Goal: Task Accomplishment & Management: Complete application form

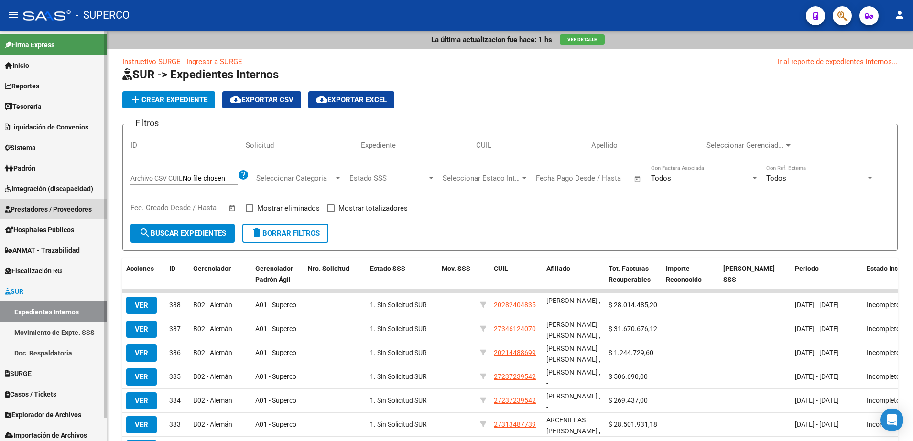
click at [34, 206] on span "Prestadores / Proveedores" at bounding box center [48, 209] width 87 height 11
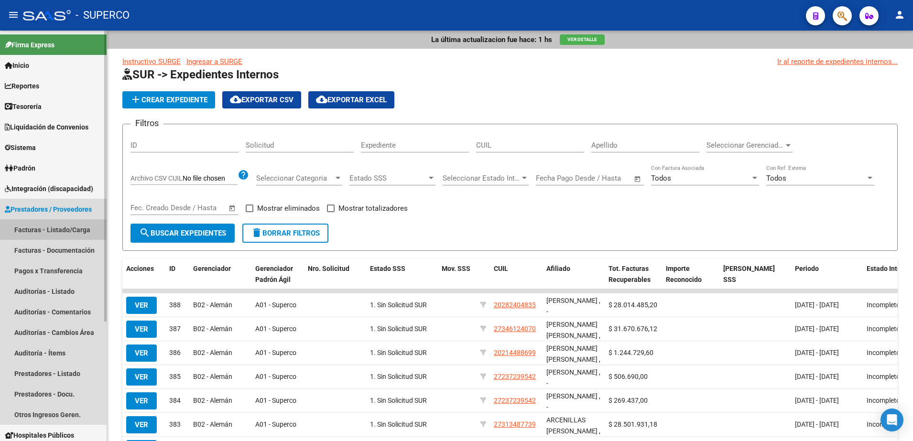
click at [32, 225] on link "Facturas - Listado/Carga" at bounding box center [53, 229] width 107 height 21
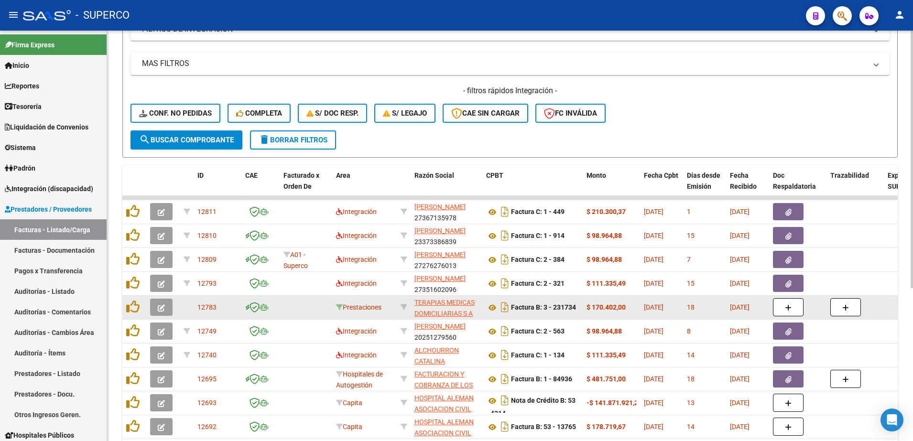
scroll to position [239, 0]
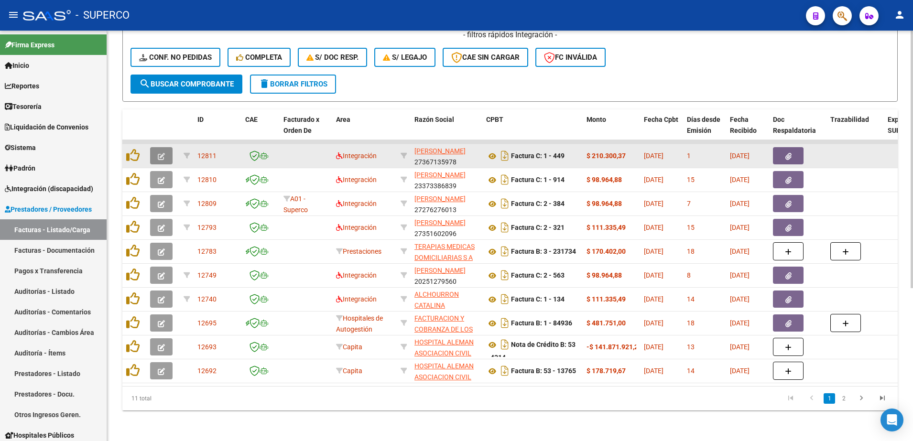
click at [158, 153] on icon "button" at bounding box center [161, 156] width 7 height 7
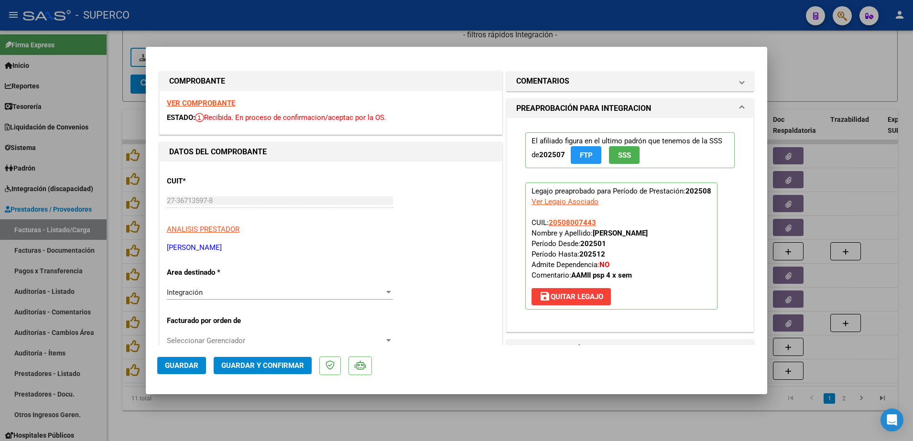
click at [200, 101] on strong "VER COMPROBANTE" at bounding box center [201, 103] width 68 height 9
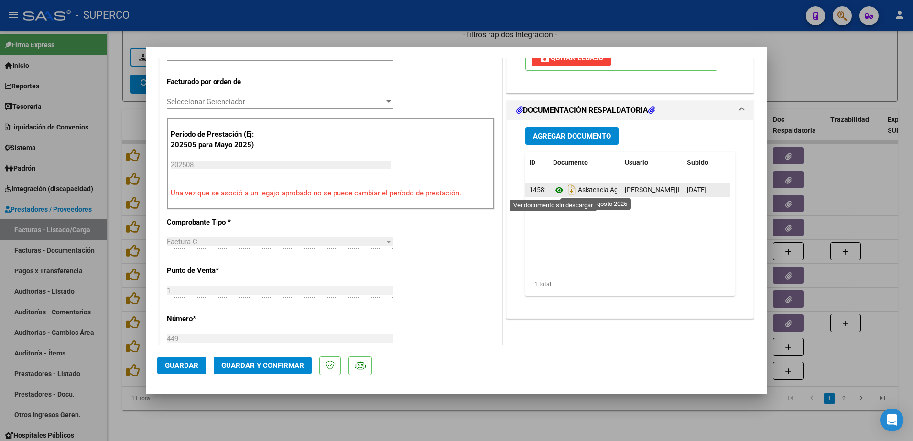
click at [553, 190] on icon at bounding box center [559, 190] width 12 height 11
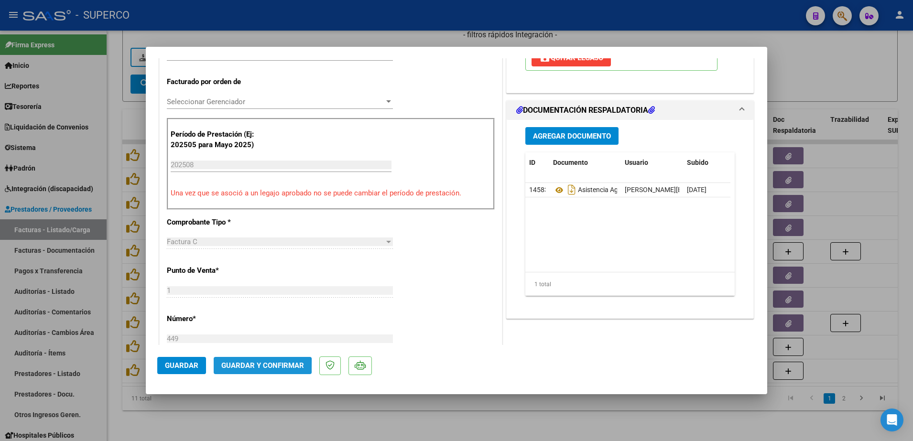
click at [235, 369] on span "Guardar y Confirmar" at bounding box center [262, 365] width 83 height 9
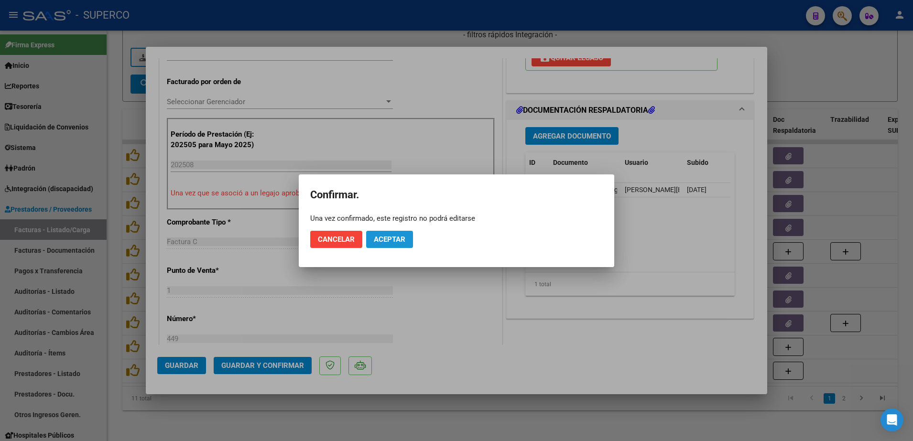
click at [410, 240] on button "Aceptar" at bounding box center [389, 239] width 47 height 17
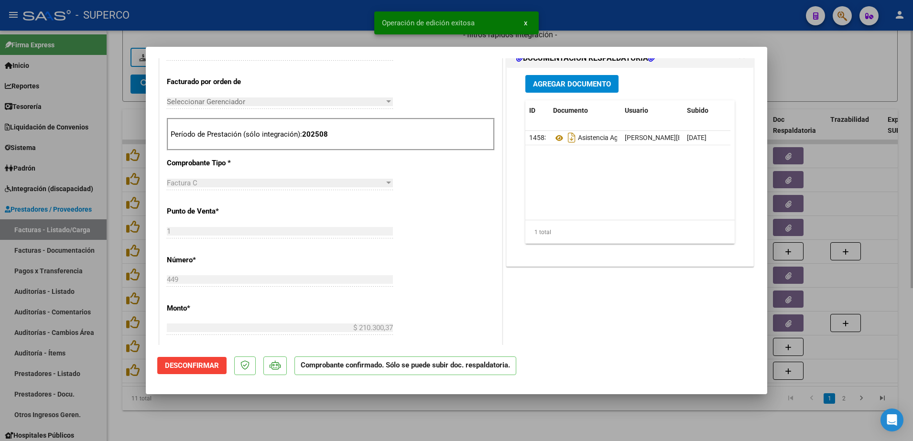
click at [309, 421] on div at bounding box center [456, 220] width 913 height 441
type input "$ 0,00"
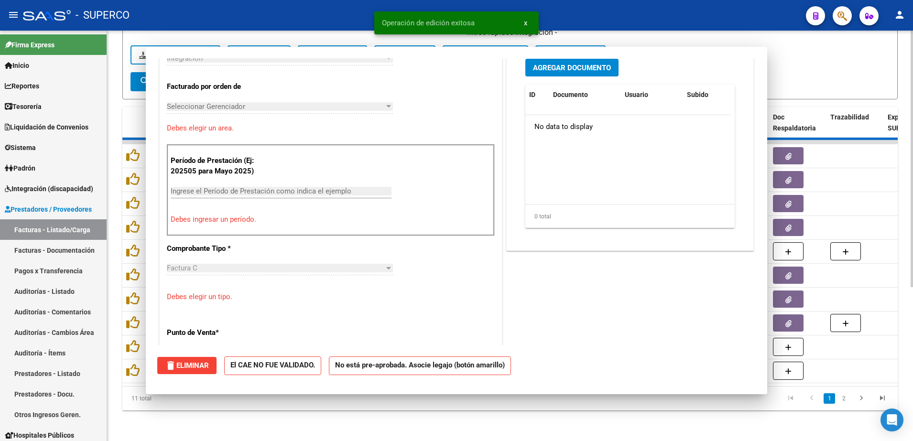
scroll to position [256, 0]
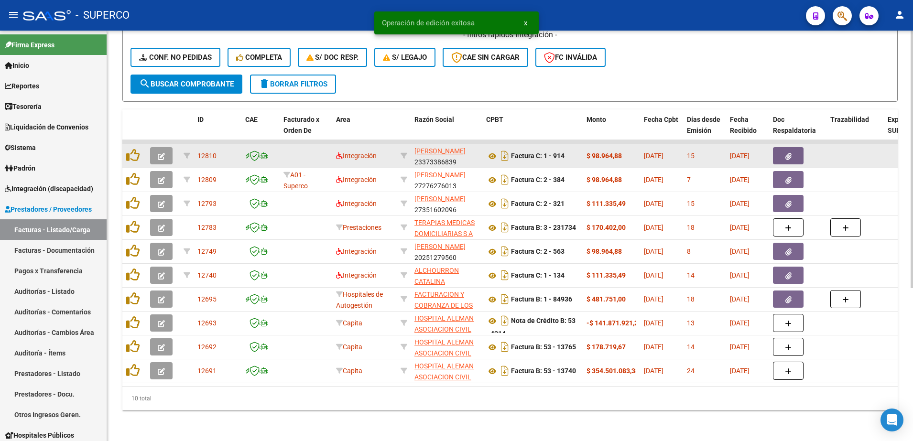
click at [154, 151] on button "button" at bounding box center [161, 155] width 22 height 17
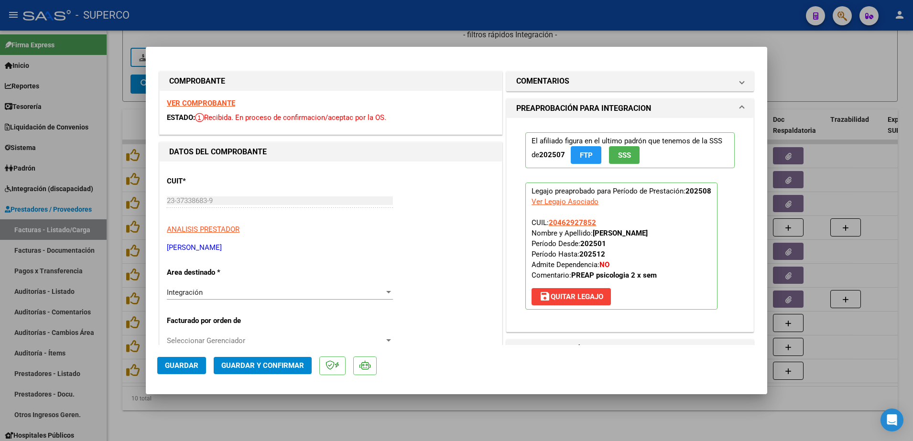
click at [219, 102] on strong "VER COMPROBANTE" at bounding box center [201, 103] width 68 height 9
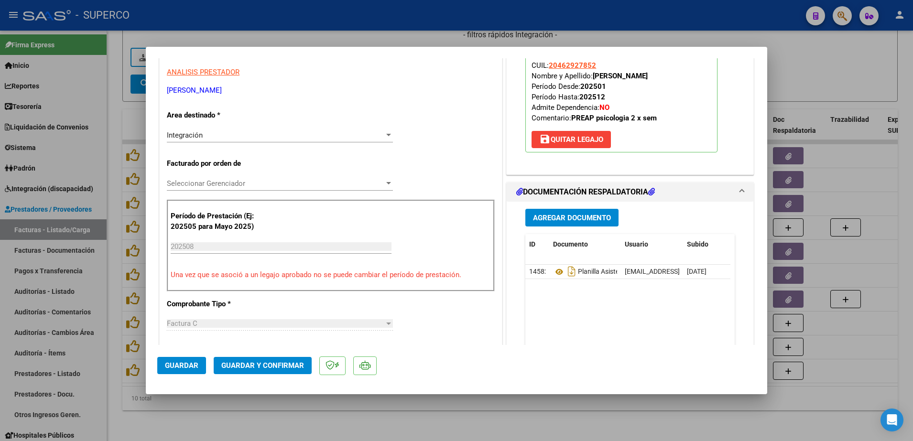
scroll to position [239, 0]
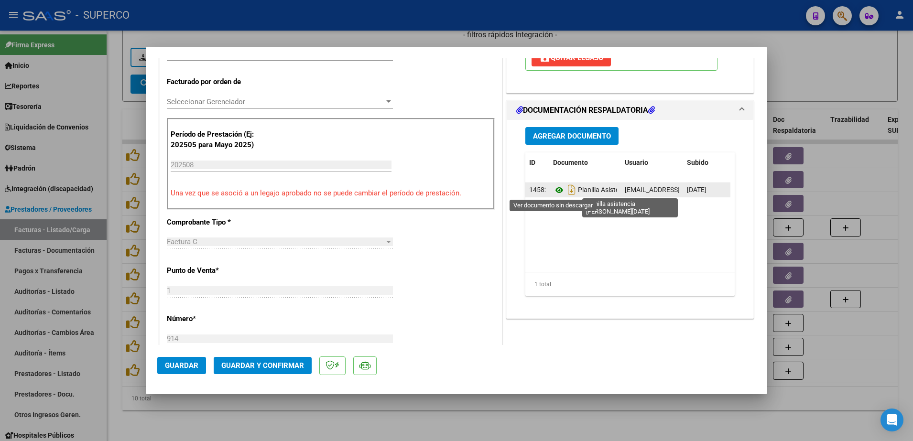
click at [556, 190] on icon at bounding box center [559, 190] width 12 height 11
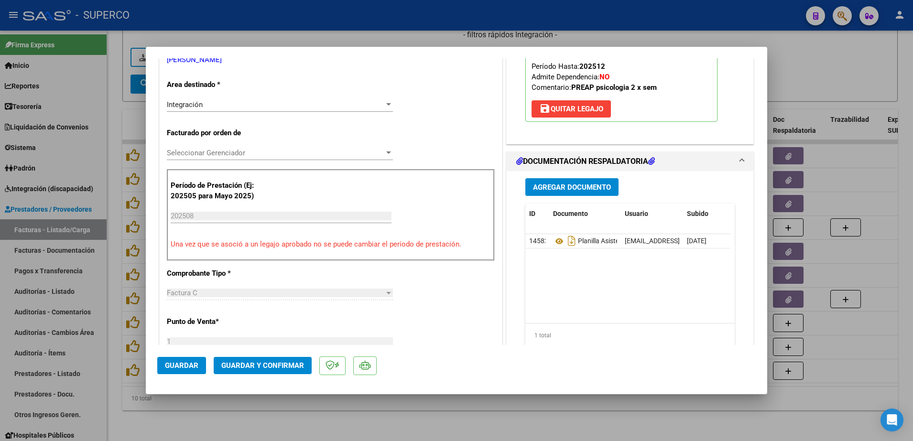
scroll to position [120, 0]
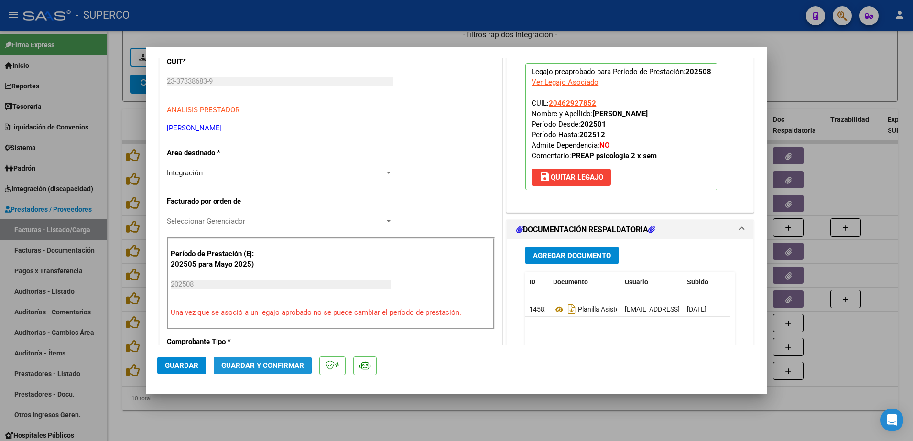
click at [238, 366] on span "Guardar y Confirmar" at bounding box center [262, 365] width 83 height 9
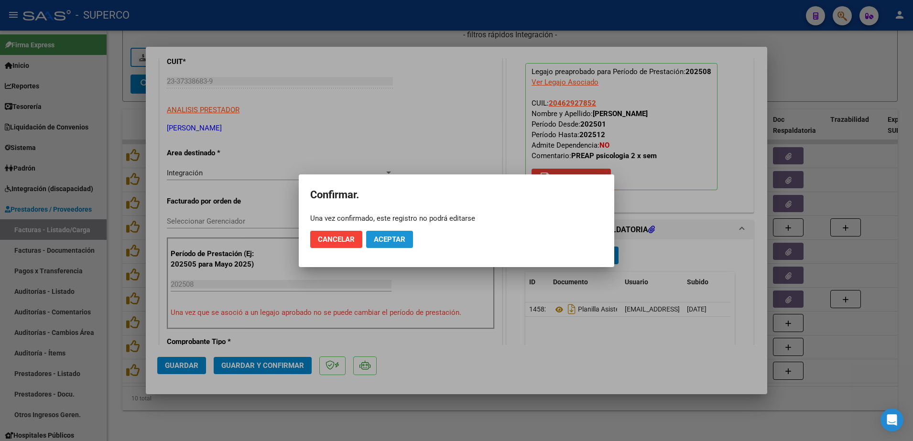
click at [398, 240] on span "Aceptar" at bounding box center [390, 239] width 32 height 9
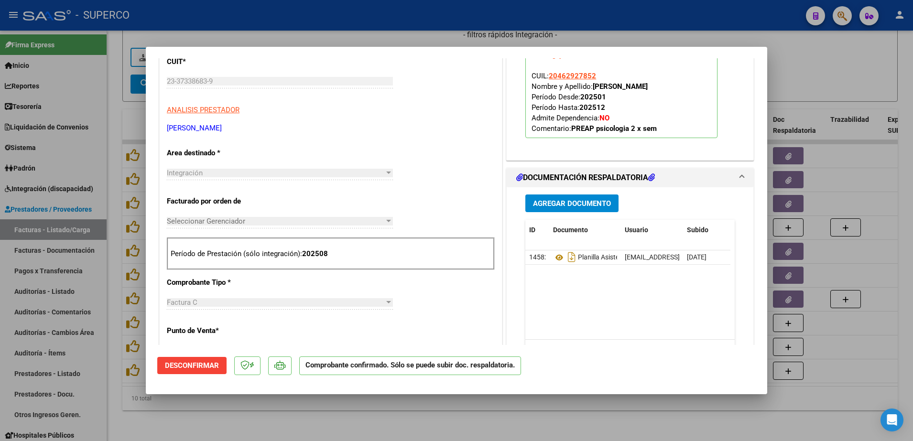
click at [324, 428] on div at bounding box center [456, 220] width 913 height 441
type input "$ 0,00"
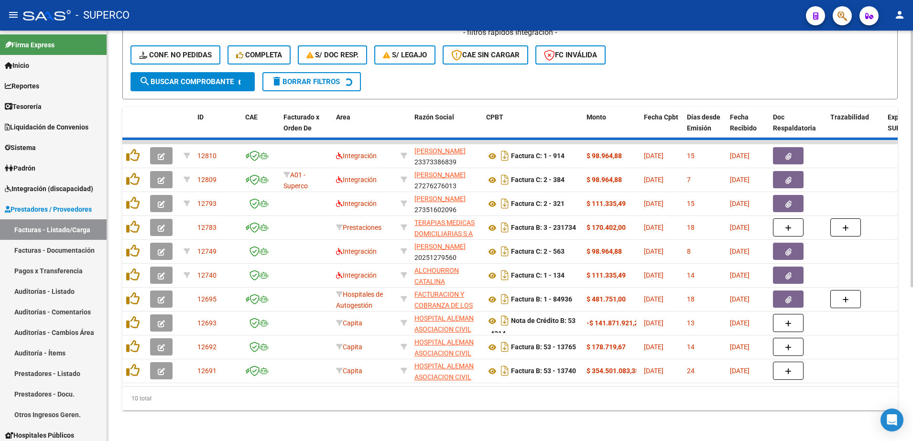
scroll to position [220, 0]
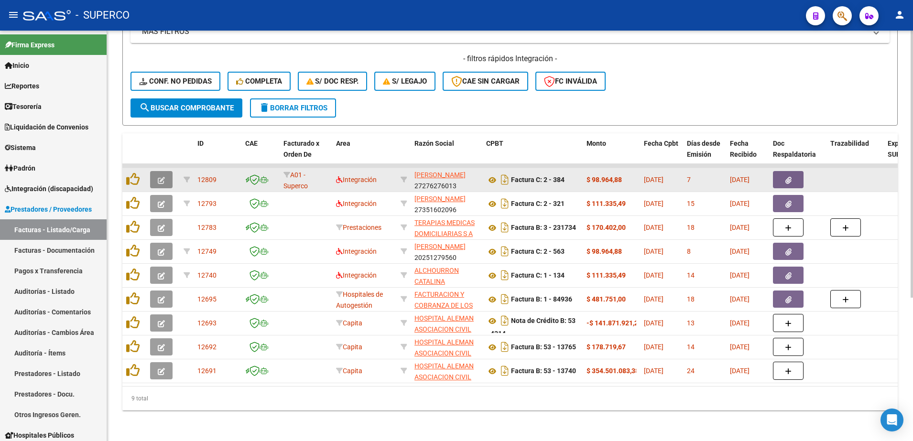
click at [162, 177] on icon "button" at bounding box center [161, 180] width 7 height 7
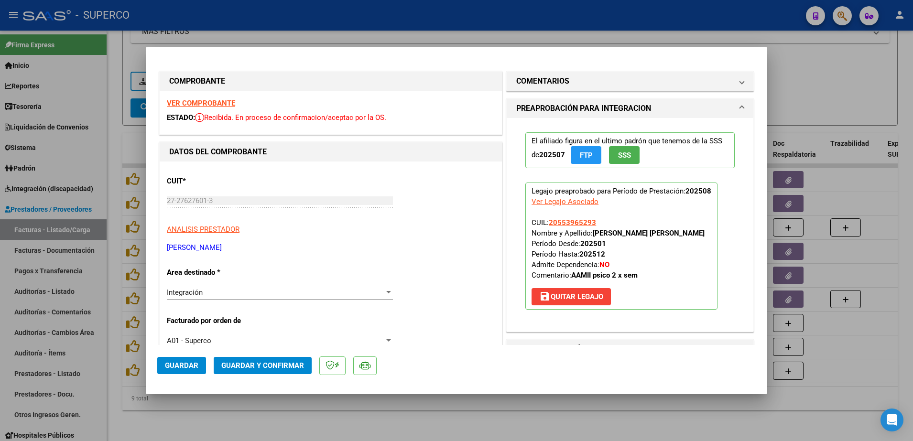
click at [217, 105] on strong "VER COMPROBANTE" at bounding box center [201, 103] width 68 height 9
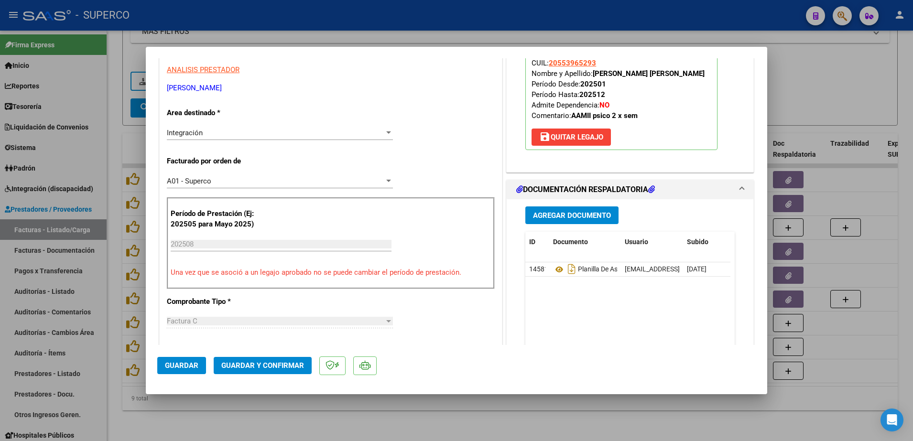
scroll to position [179, 0]
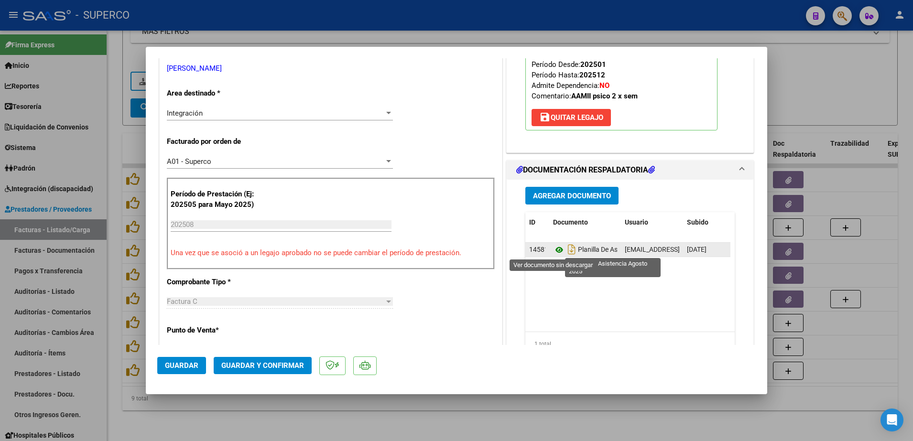
click at [553, 251] on icon at bounding box center [559, 249] width 12 height 11
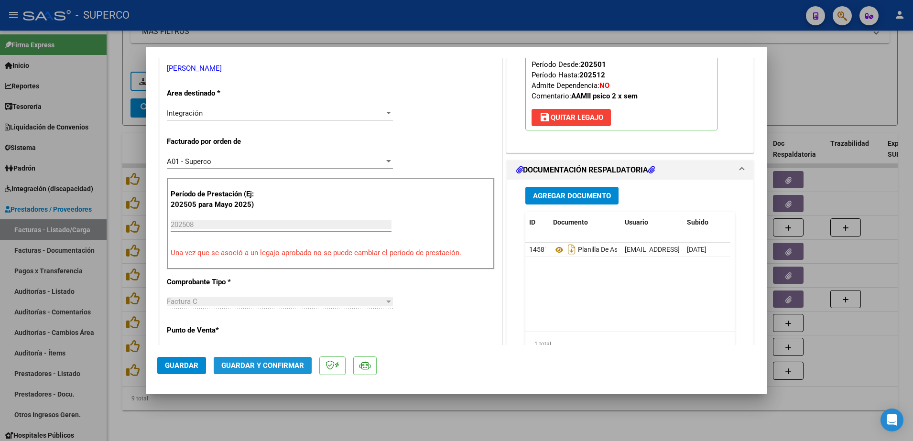
click at [260, 370] on button "Guardar y Confirmar" at bounding box center [263, 365] width 98 height 17
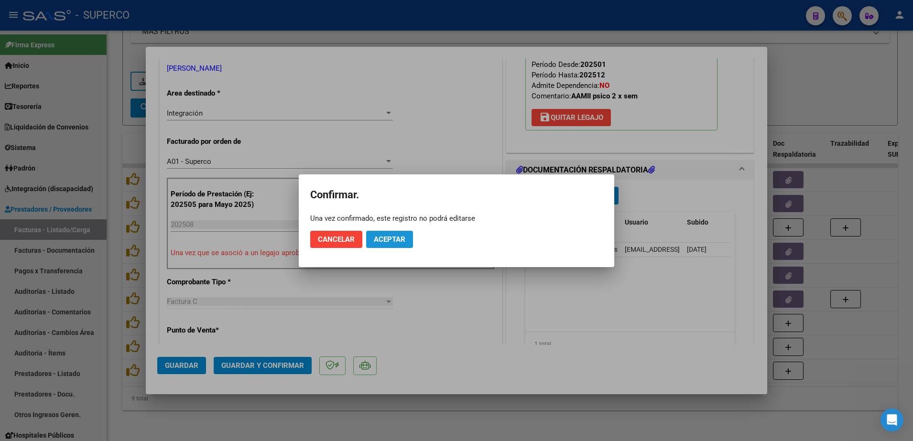
click at [386, 244] on button "Aceptar" at bounding box center [389, 239] width 47 height 17
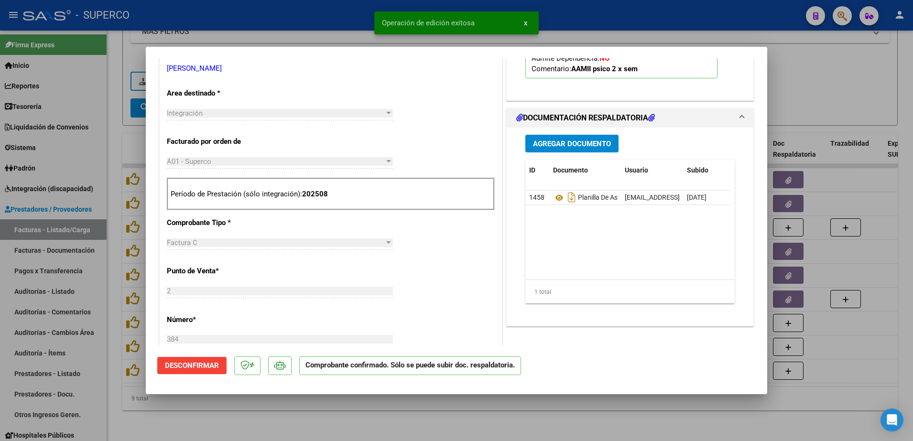
click at [405, 419] on div at bounding box center [456, 220] width 913 height 441
type input "$ 0,00"
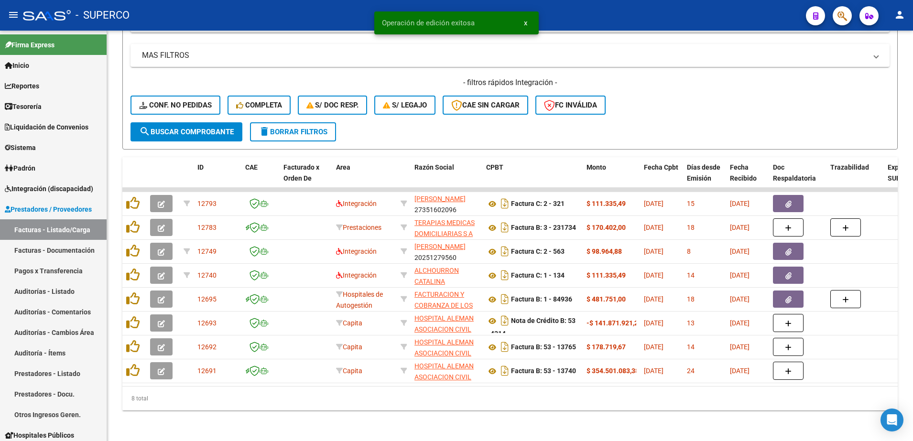
scroll to position [197, 0]
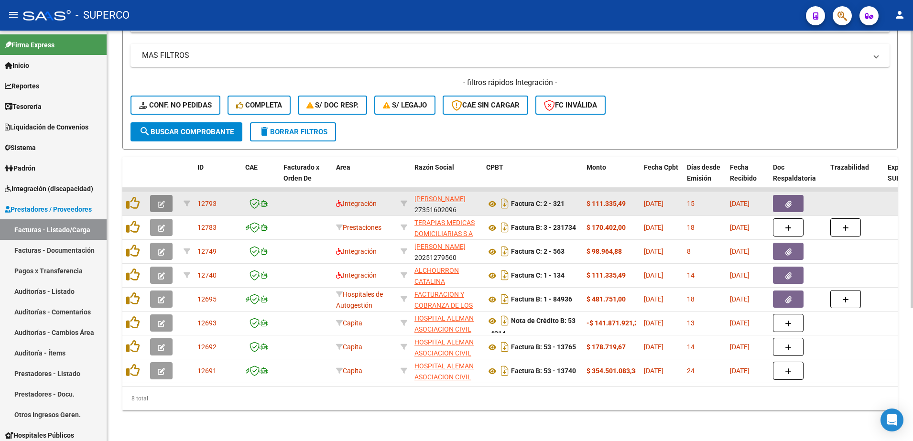
click at [159, 201] on icon "button" at bounding box center [161, 204] width 7 height 7
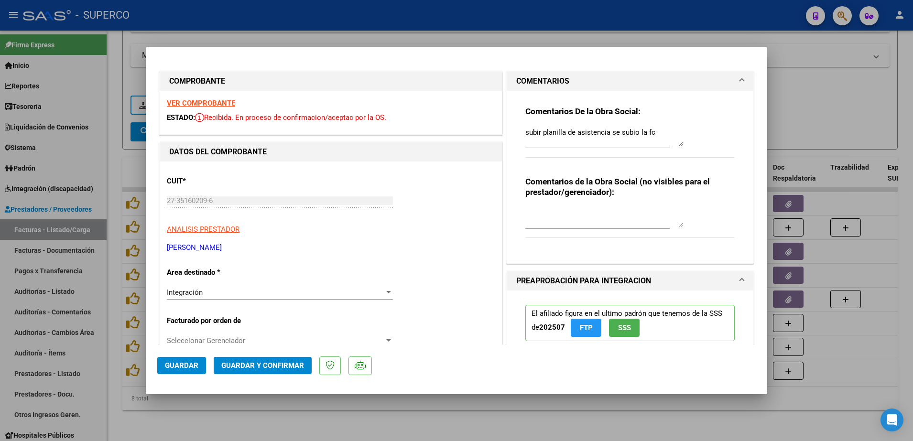
click at [208, 104] on strong "VER COMPROBANTE" at bounding box center [201, 103] width 68 height 9
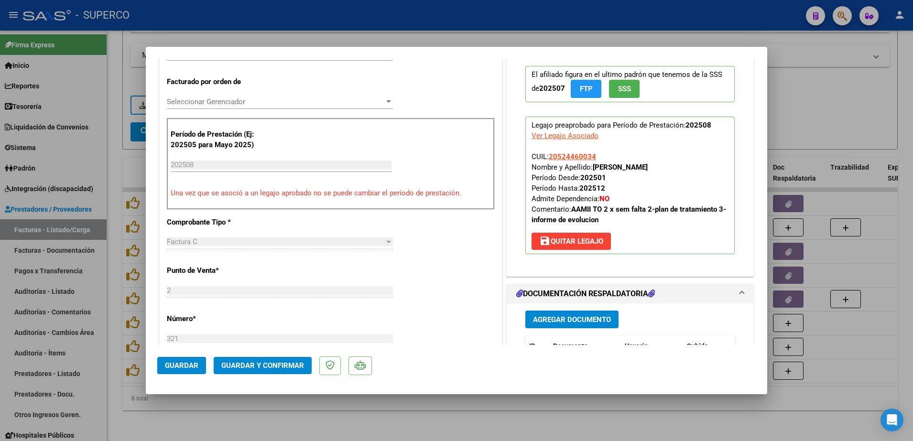
scroll to position [359, 0]
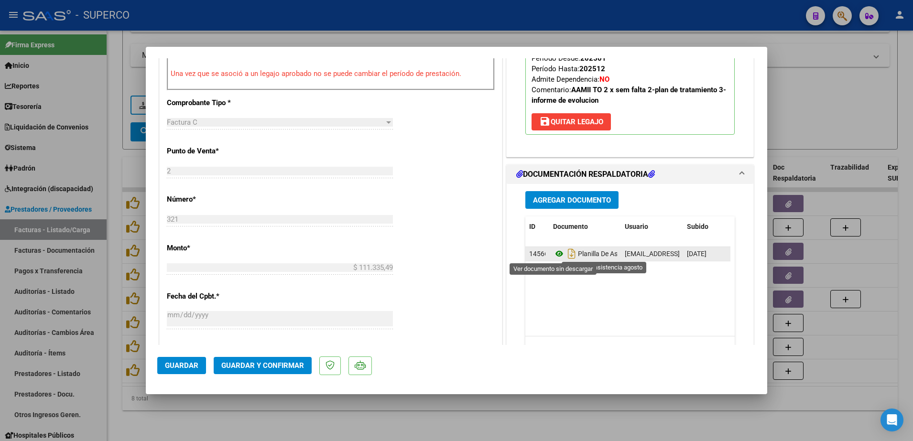
click at [554, 256] on icon at bounding box center [559, 253] width 12 height 11
click at [329, 428] on div at bounding box center [456, 220] width 913 height 441
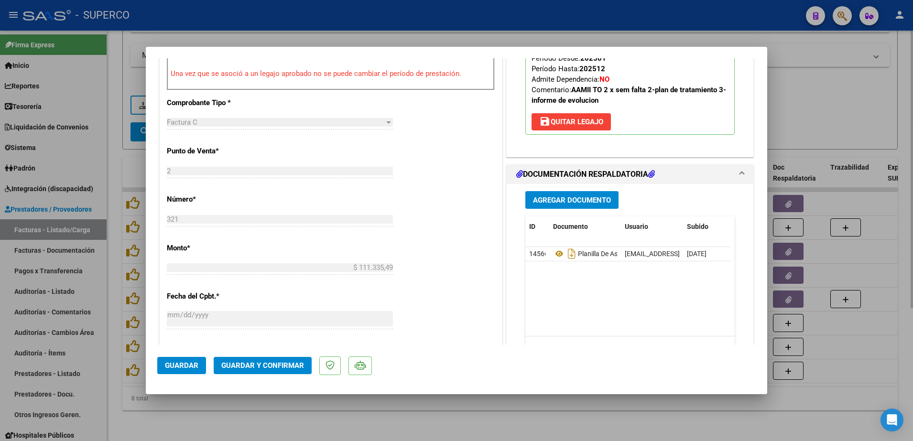
type input "$ 0,00"
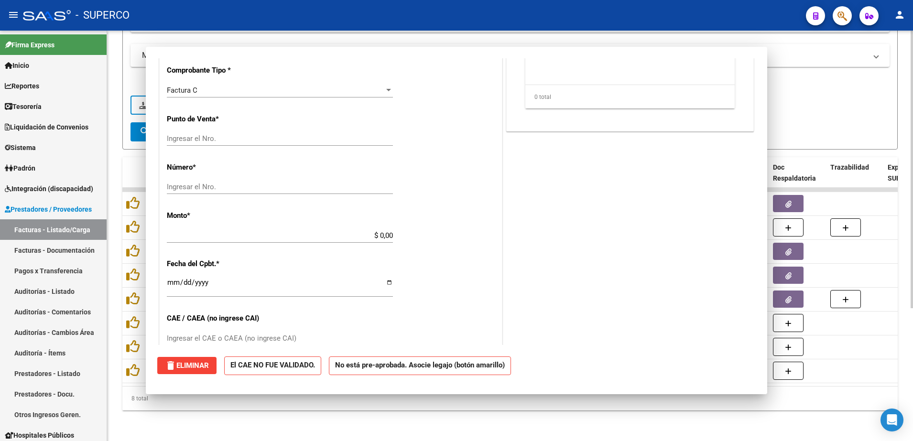
scroll to position [0, 0]
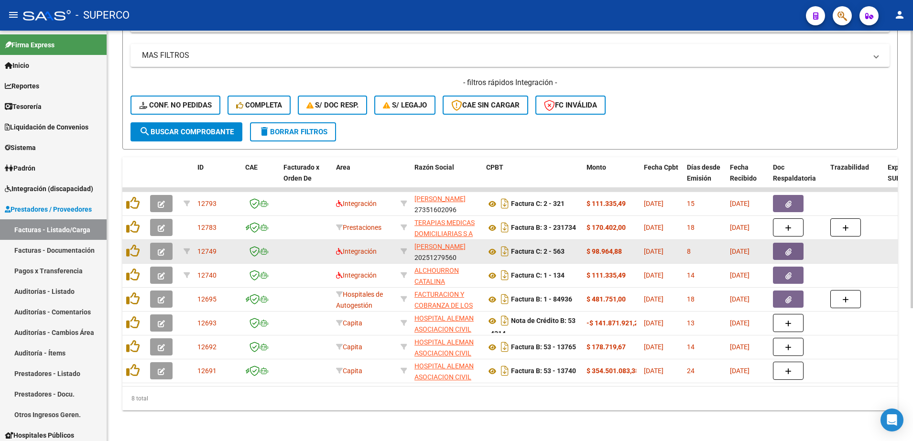
click at [166, 243] on button "button" at bounding box center [161, 251] width 22 height 17
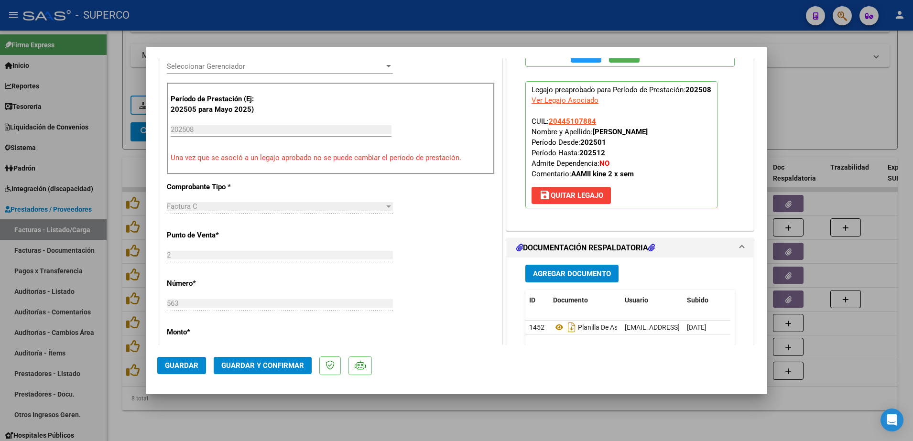
scroll to position [299, 0]
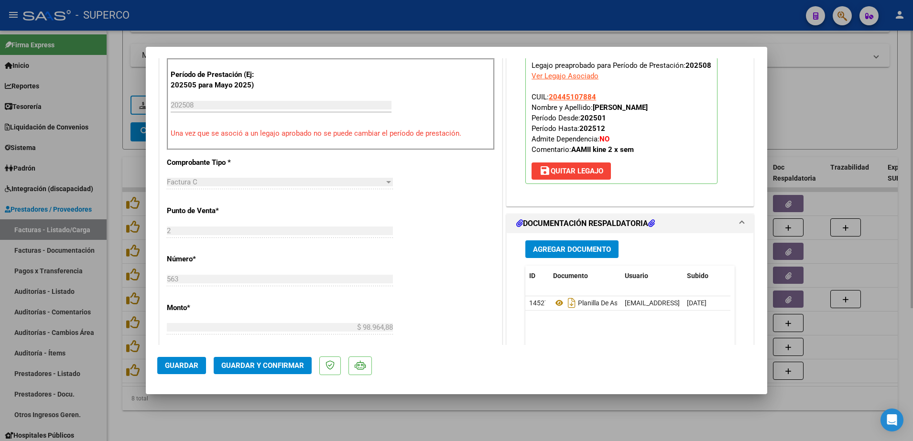
drag, startPoint x: 282, startPoint y: 427, endPoint x: 284, endPoint y: 420, distance: 7.3
click at [282, 426] on div at bounding box center [456, 220] width 913 height 441
type input "$ 0,00"
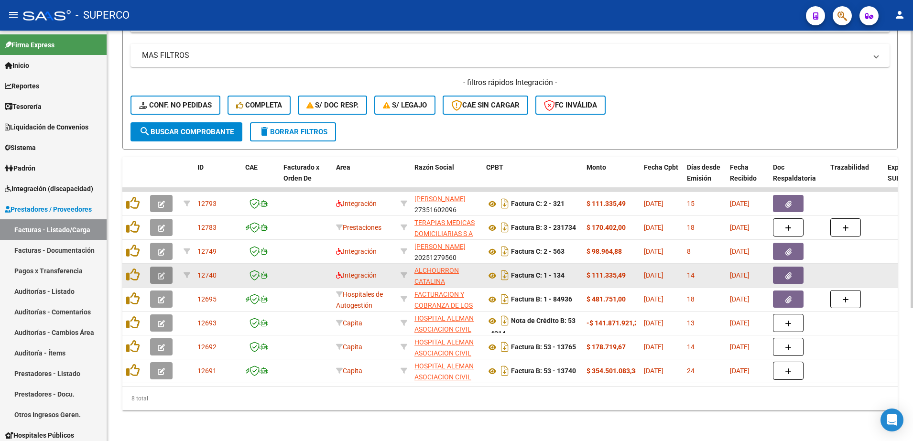
click at [163, 273] on icon "button" at bounding box center [161, 276] width 7 height 7
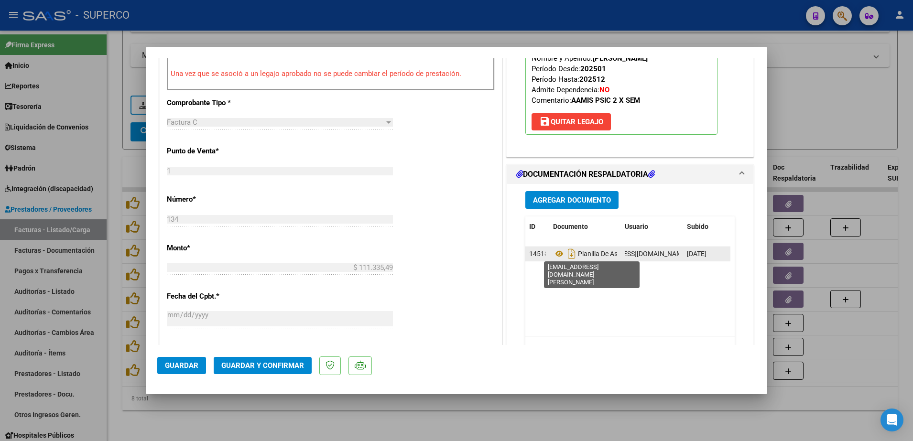
scroll to position [0, 81]
drag, startPoint x: 619, startPoint y: 252, endPoint x: 668, endPoint y: 254, distance: 48.8
click at [668, 254] on datatable-body-cell "[EMAIL_ADDRESS][DOMAIN_NAME] - [PERSON_NAME]" at bounding box center [652, 254] width 62 height 14
copy span "[EMAIL_ADDRESS][DOMAIN_NAME] - [PERSON_NAME]"
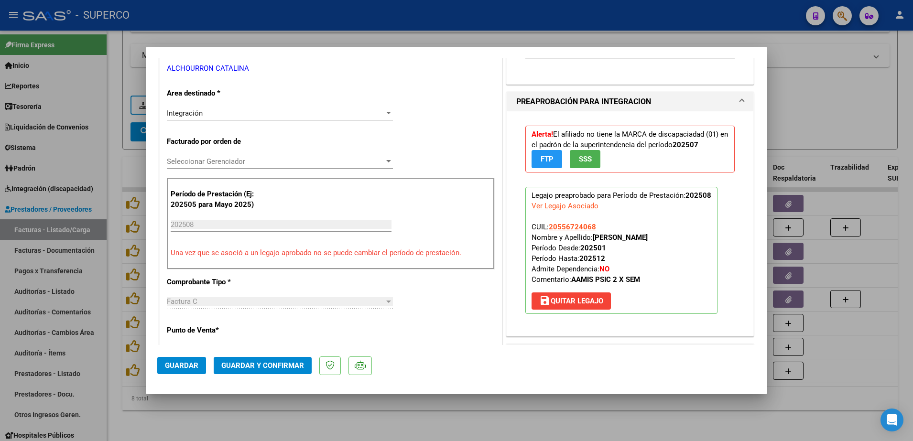
scroll to position [0, 0]
